Goal: Information Seeking & Learning: Learn about a topic

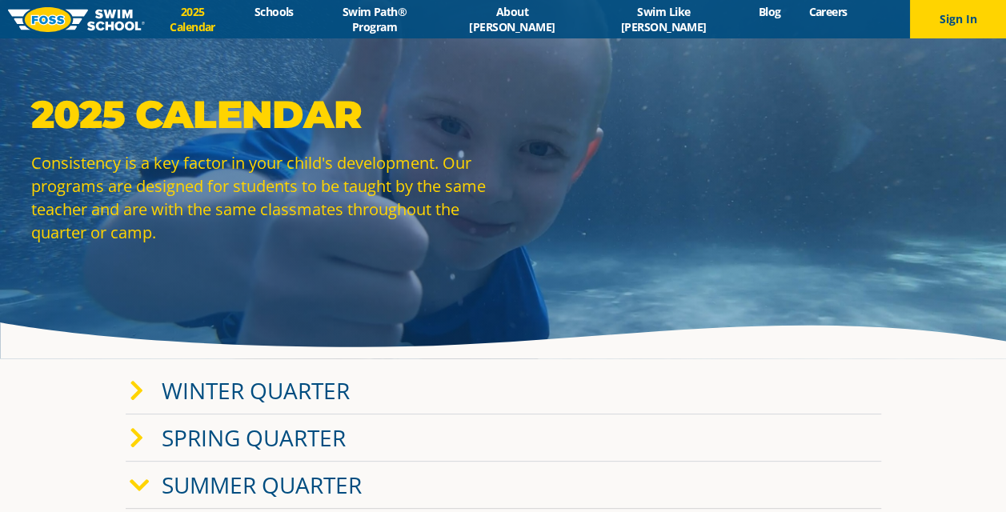
click at [299, 388] on link "Winter Quarter" at bounding box center [256, 391] width 188 height 30
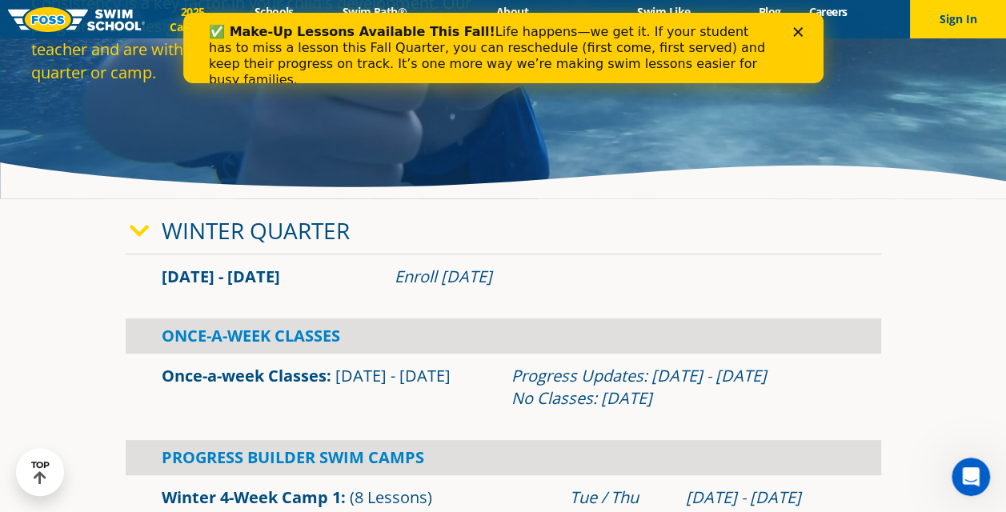
click at [799, 31] on icon "Close" at bounding box center [798, 32] width 10 height 10
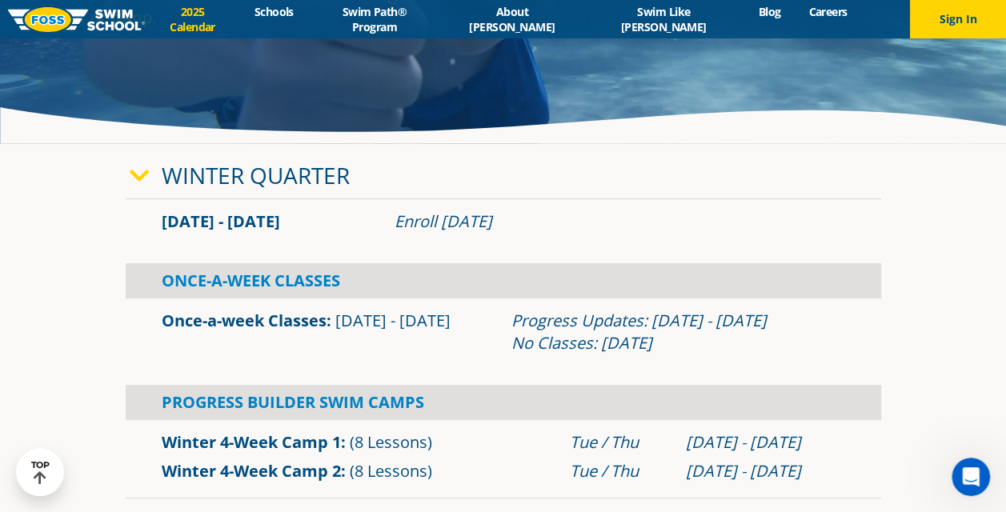
scroll to position [240, 0]
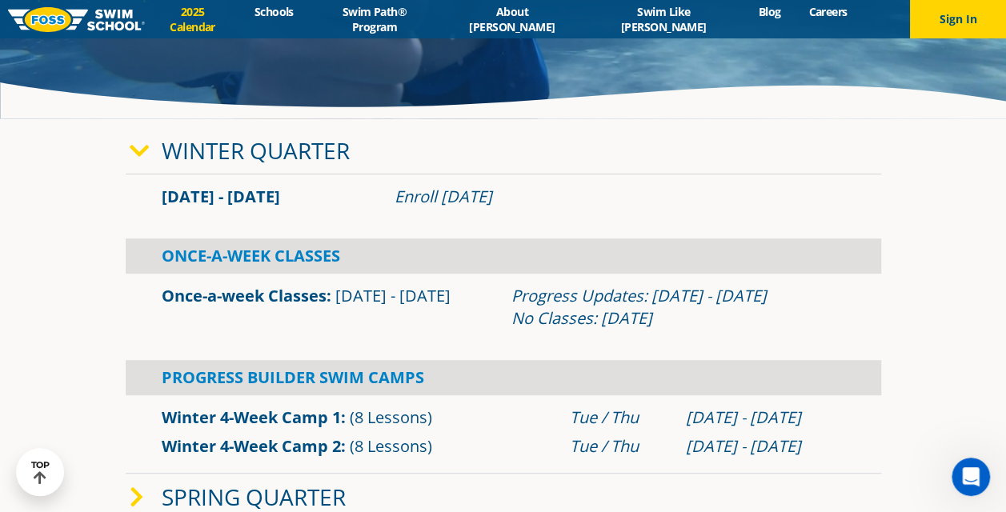
click at [147, 156] on icon at bounding box center [140, 151] width 20 height 22
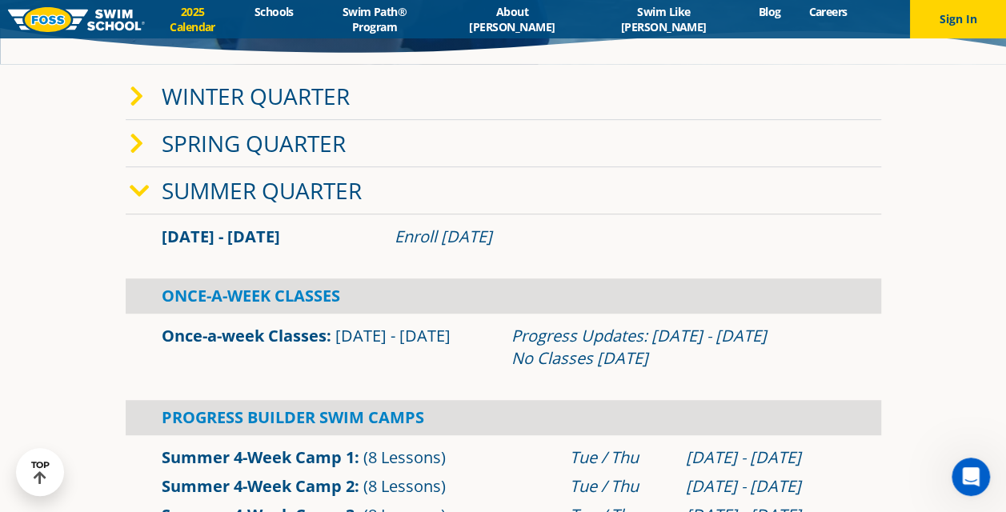
scroll to position [320, 0]
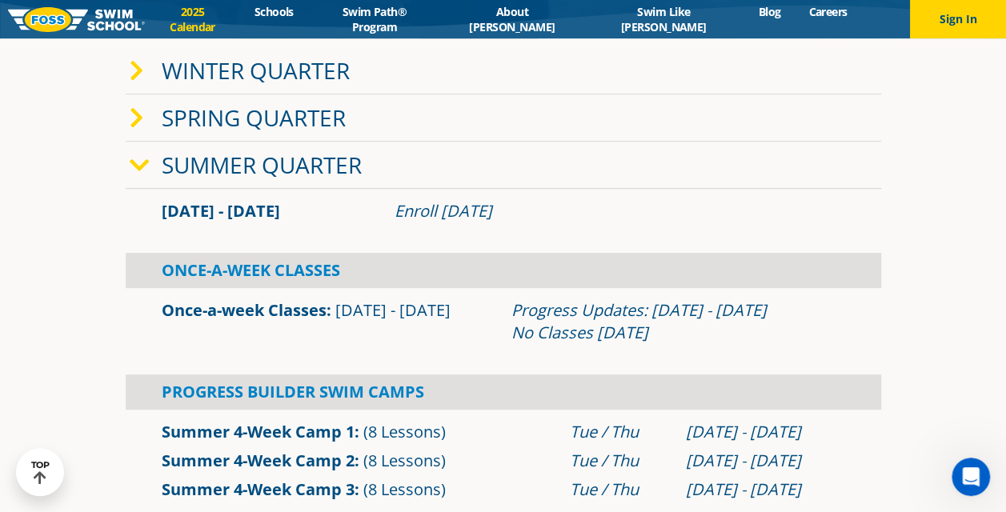
click at [141, 175] on icon at bounding box center [140, 166] width 20 height 22
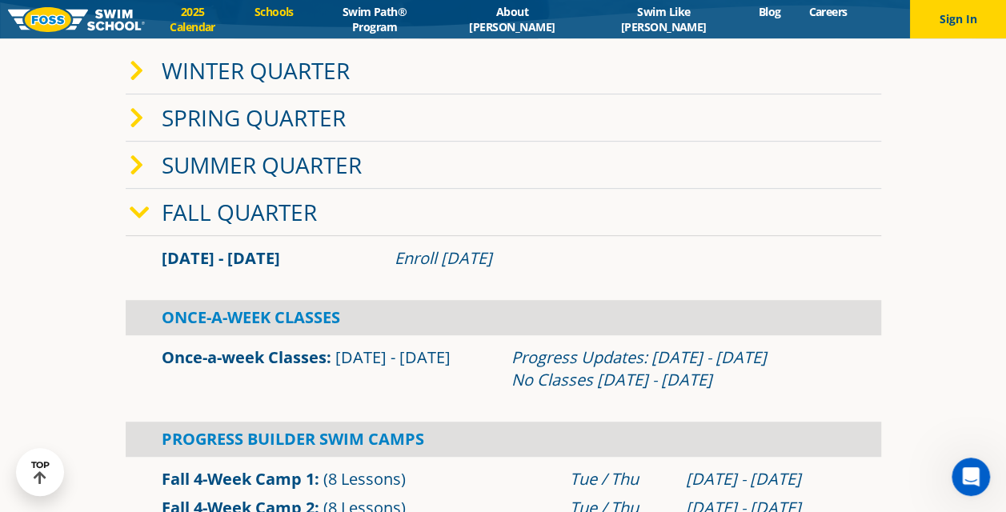
click at [307, 19] on link "Schools" at bounding box center [273, 11] width 67 height 15
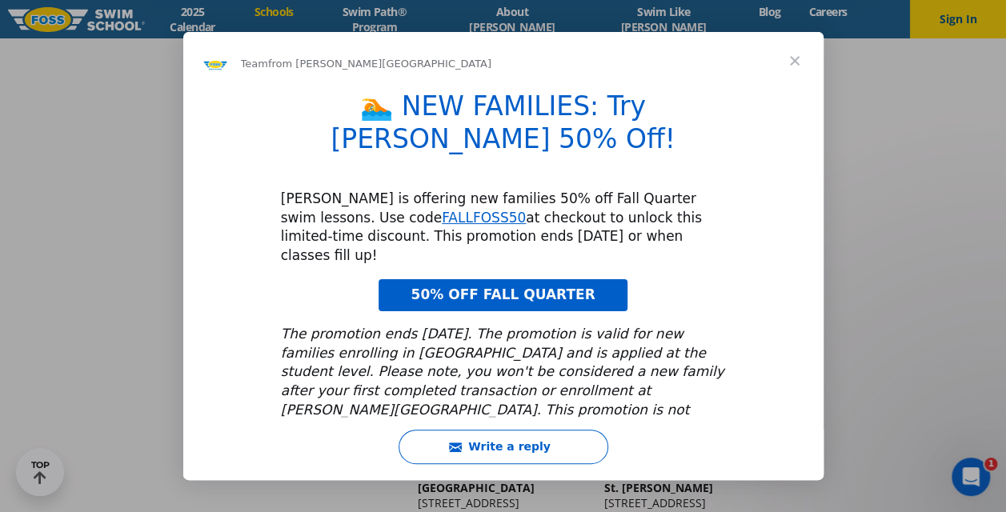
scroll to position [641, 0]
click at [793, 69] on span "Close" at bounding box center [795, 61] width 58 height 58
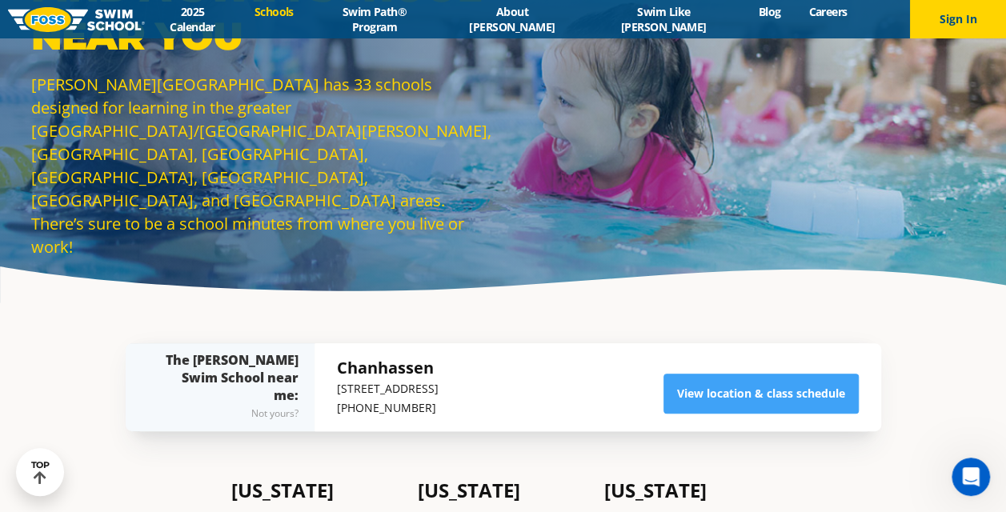
scroll to position [0, 0]
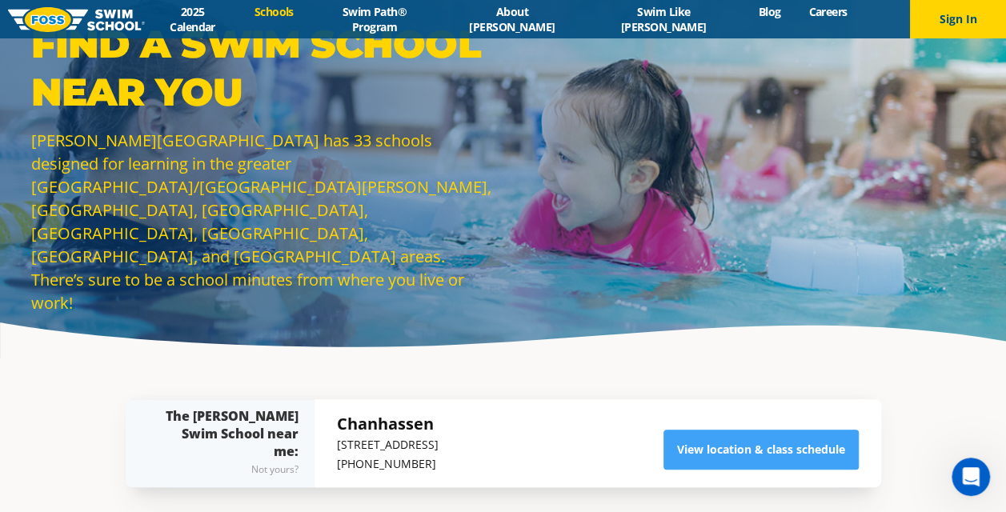
click at [307, 18] on link "Schools" at bounding box center [273, 11] width 67 height 15
click at [86, 24] on img at bounding box center [76, 19] width 137 height 25
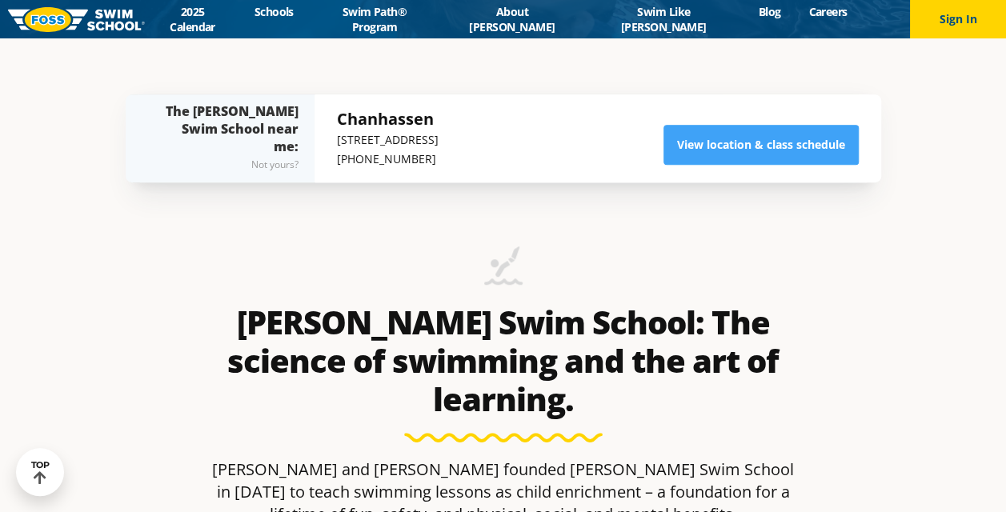
scroll to position [480, 0]
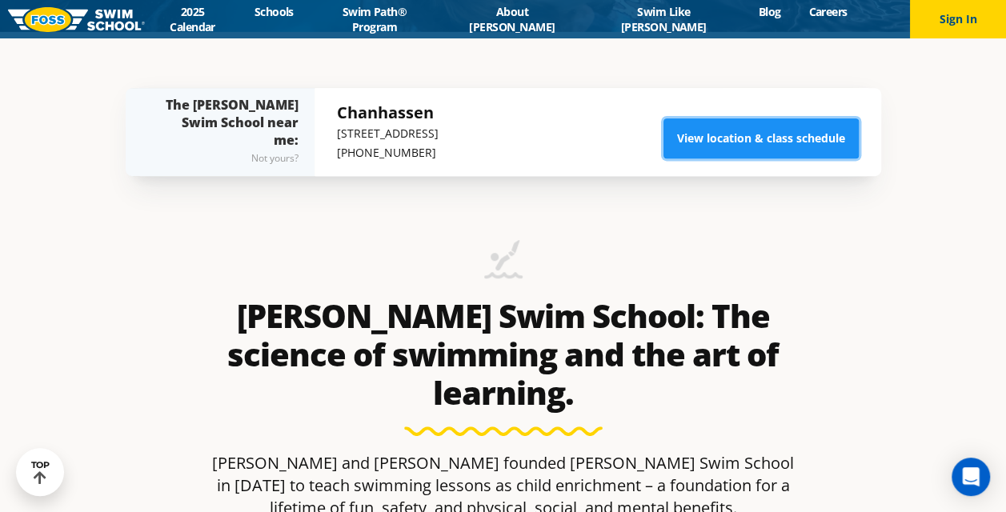
click at [749, 137] on link "View location & class schedule" at bounding box center [761, 139] width 195 height 40
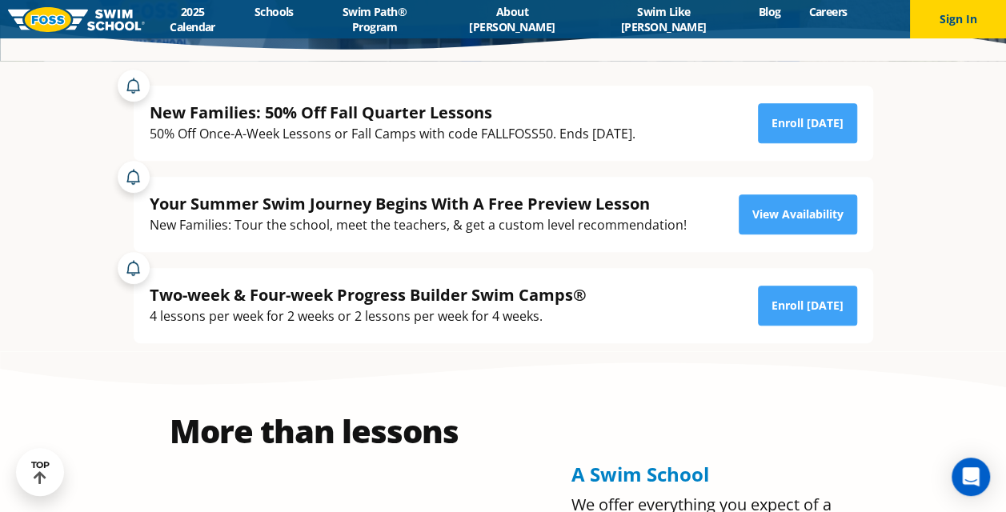
scroll to position [320, 0]
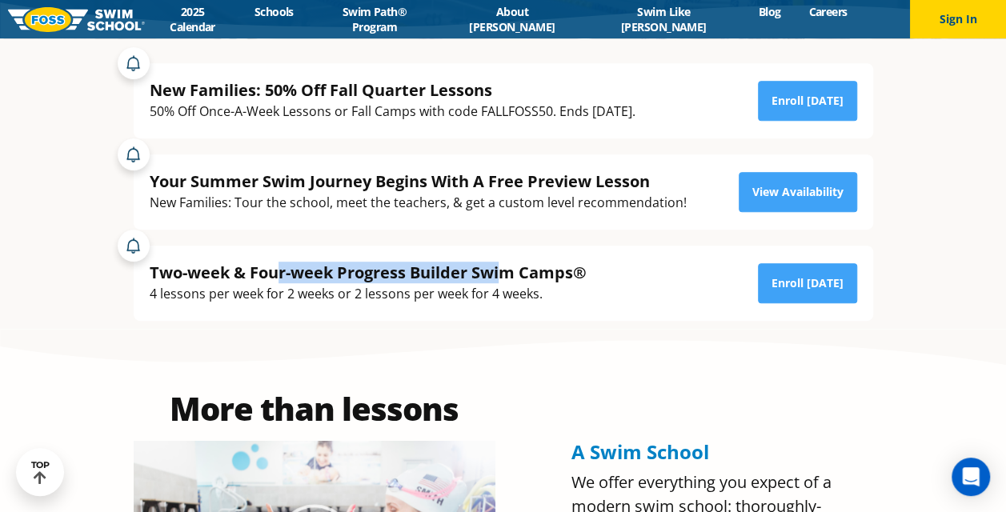
drag, startPoint x: 301, startPoint y: 271, endPoint x: 504, endPoint y: 279, distance: 202.7
click at [504, 279] on div "Two-week & Four-week Progress Builder Swim Camps®" at bounding box center [368, 273] width 437 height 22
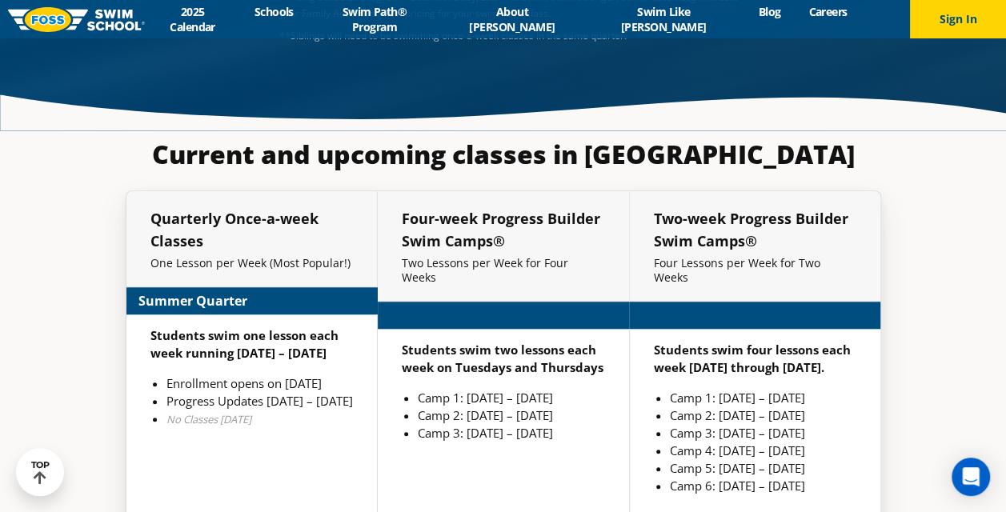
scroll to position [3523, 0]
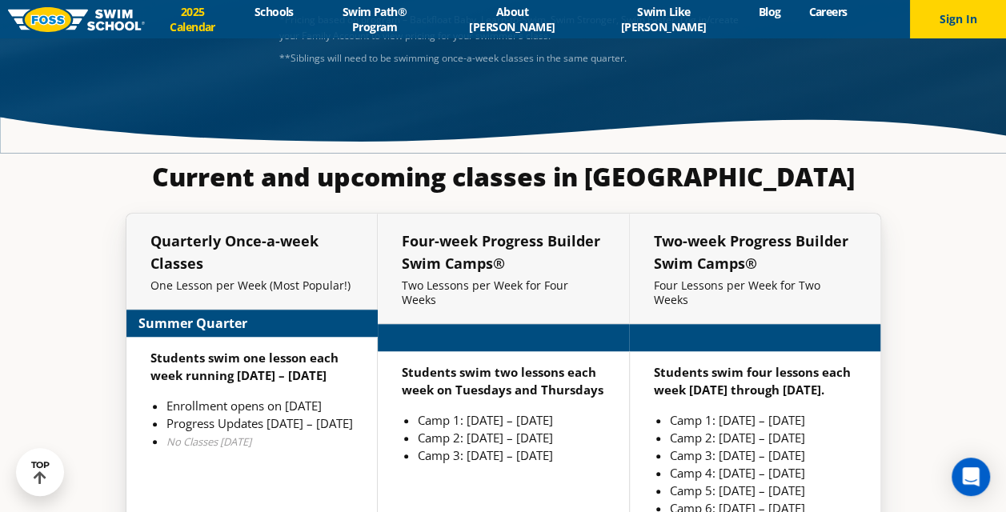
click at [240, 14] on link "2025 Calendar" at bounding box center [192, 19] width 95 height 30
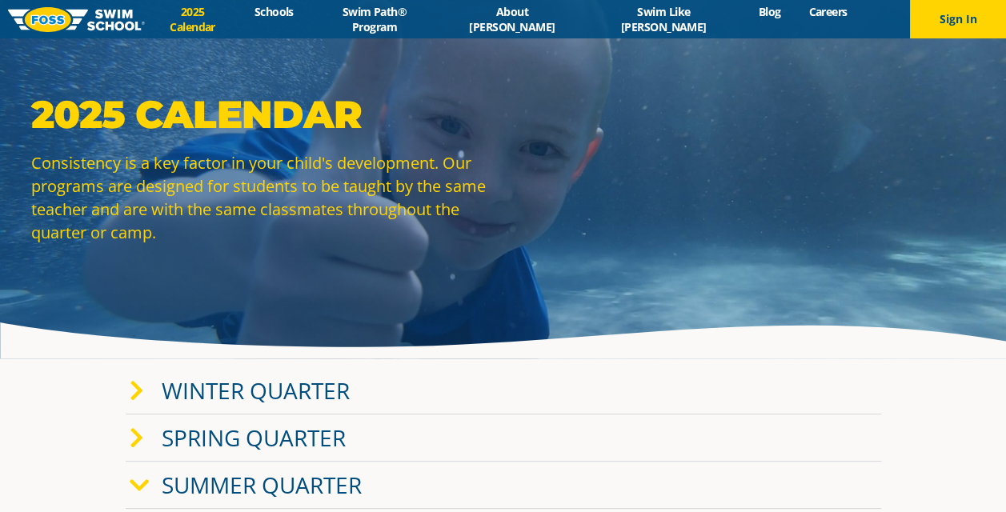
scroll to position [160, 0]
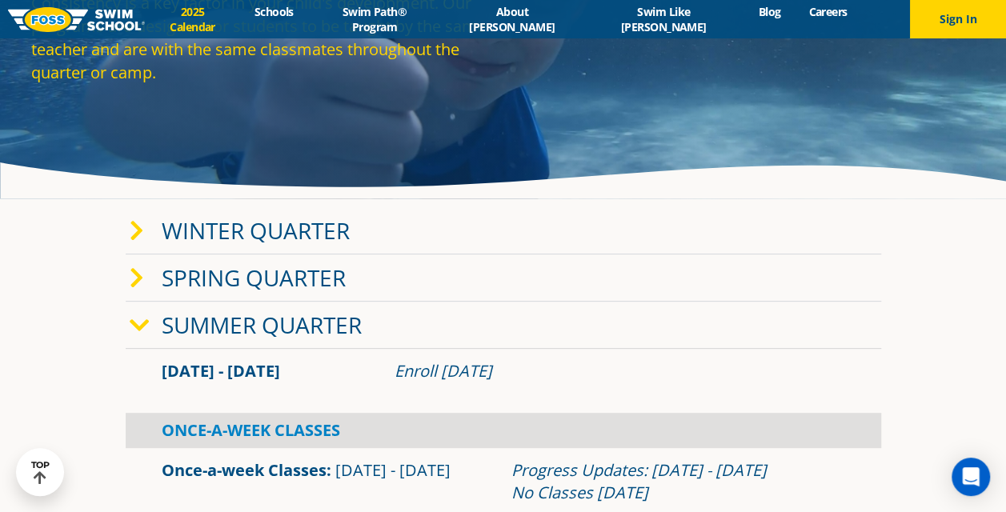
click at [139, 327] on icon at bounding box center [140, 326] width 20 height 22
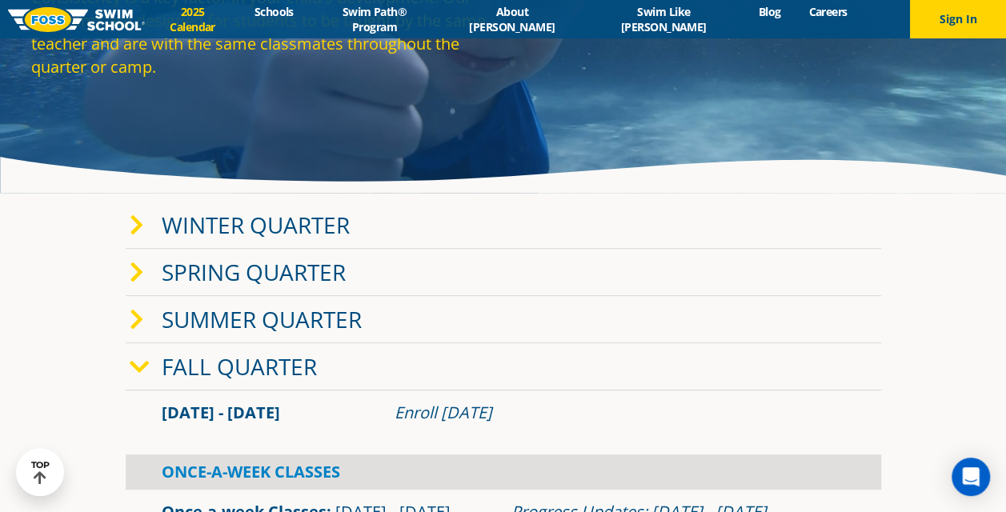
scroll to position [400, 0]
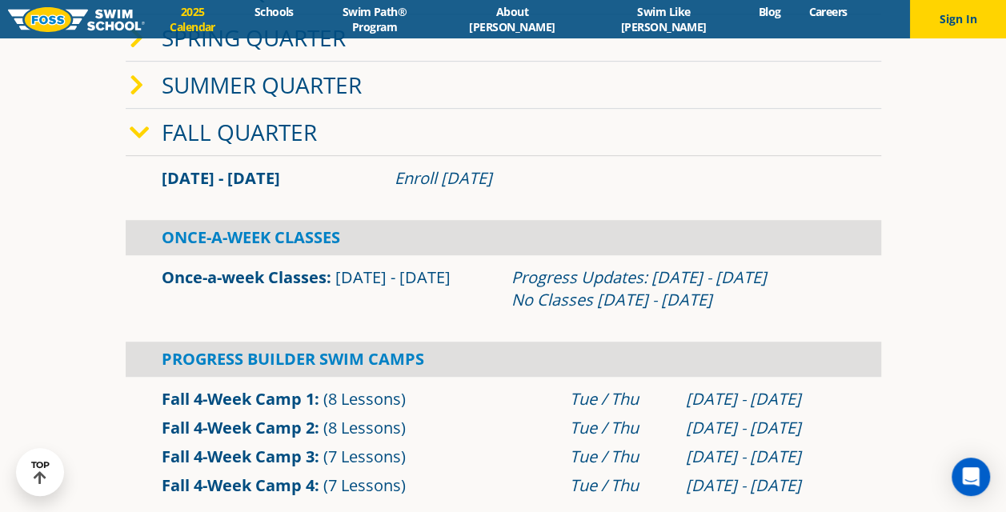
click at [137, 130] on icon at bounding box center [140, 133] width 20 height 22
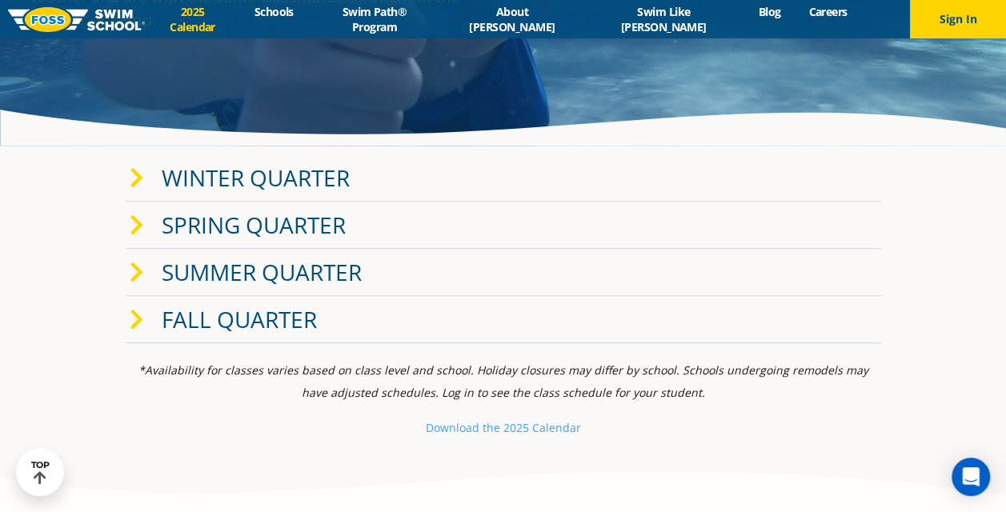
scroll to position [240, 0]
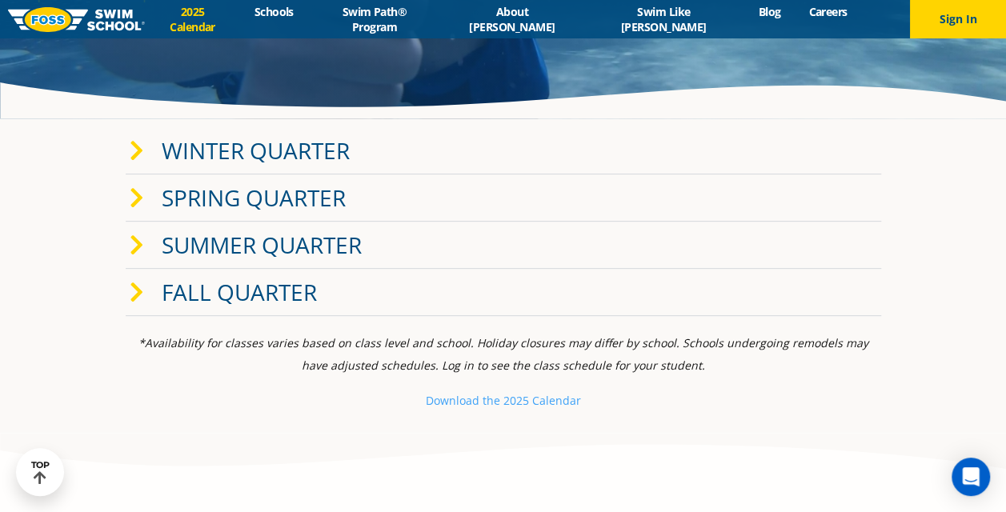
click at [144, 143] on span at bounding box center [146, 150] width 32 height 23
